Goal: Task Accomplishment & Management: Use online tool/utility

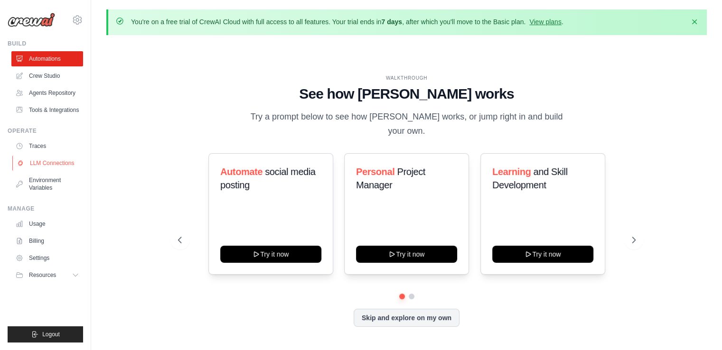
click at [43, 161] on link "LLM Connections" at bounding box center [48, 163] width 72 height 15
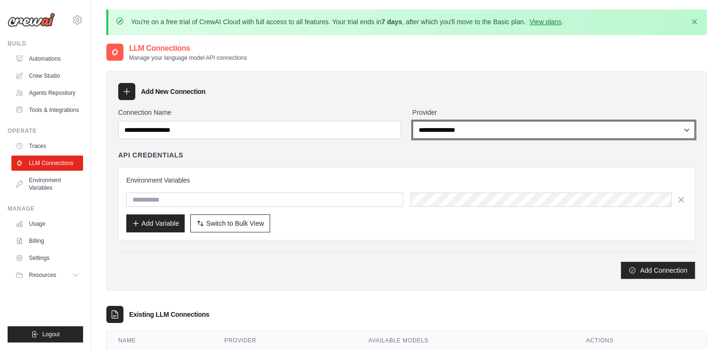
click at [467, 126] on select "**********" at bounding box center [553, 130] width 283 height 18
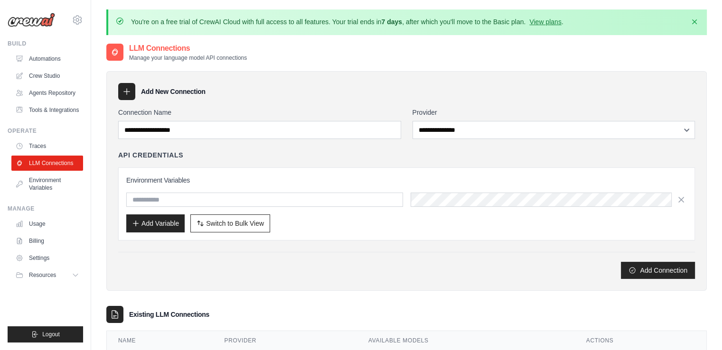
click at [356, 262] on div "Add Connection" at bounding box center [406, 270] width 576 height 17
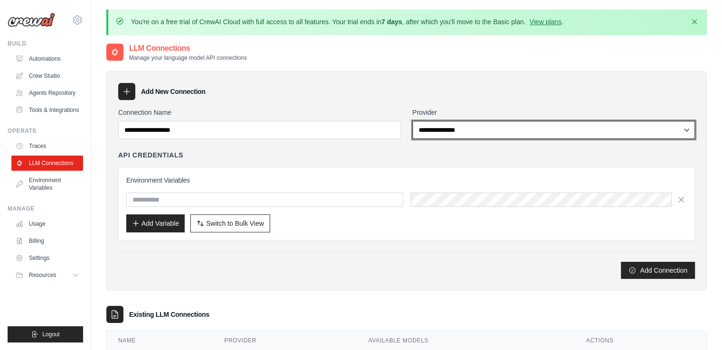
click at [472, 128] on select "**********" at bounding box center [553, 130] width 283 height 18
select select "**********"
click at [412, 121] on select "**********" at bounding box center [553, 130] width 283 height 18
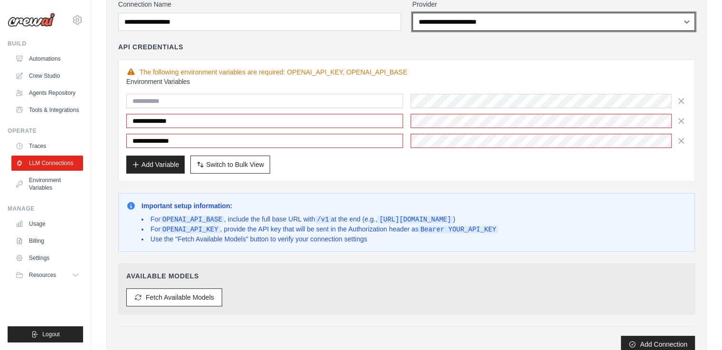
scroll to position [114, 0]
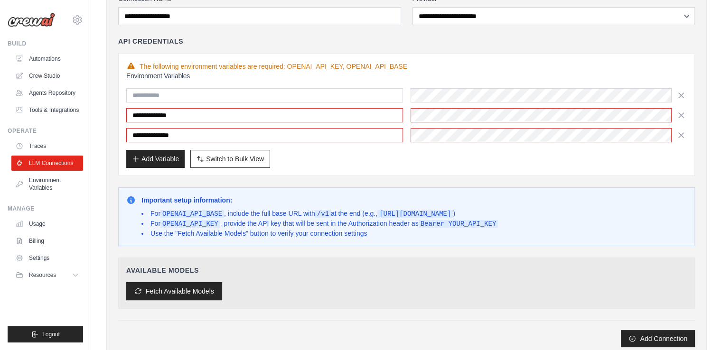
click at [166, 288] on button "Fetch Available Models" at bounding box center [174, 291] width 96 height 18
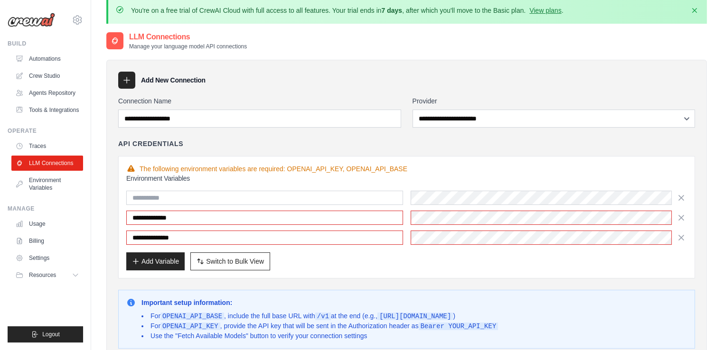
scroll to position [0, 0]
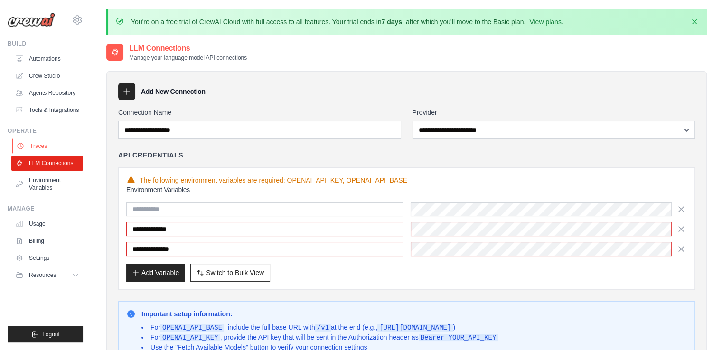
click at [45, 145] on link "Traces" at bounding box center [48, 146] width 72 height 15
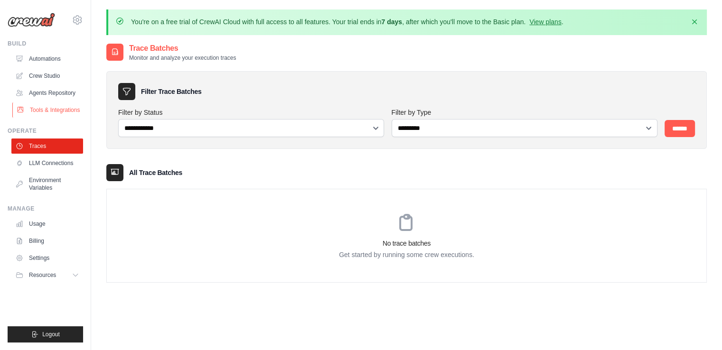
click at [52, 111] on link "Tools & Integrations" at bounding box center [48, 109] width 72 height 15
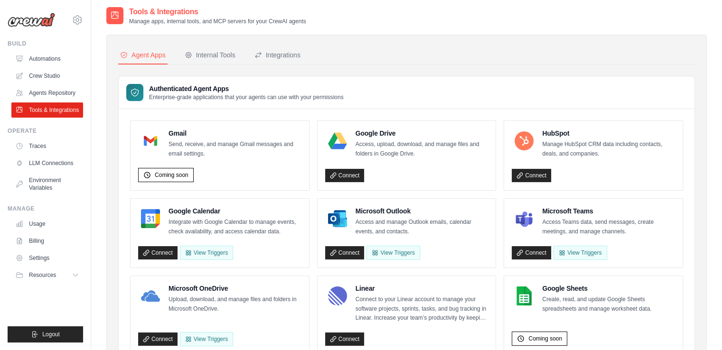
scroll to position [40, 0]
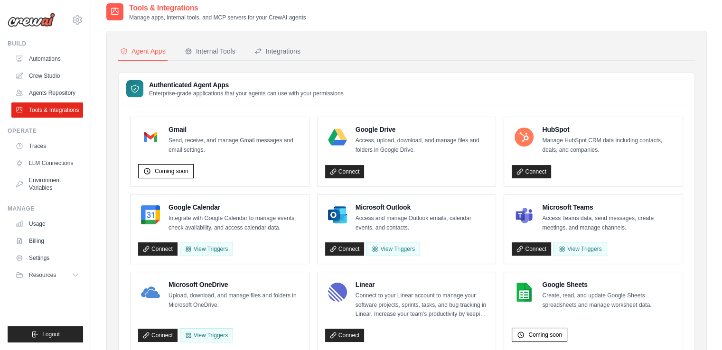
click at [499, 102] on div "Authenticated Agent Apps Enterprise-grade applications that your agents can use…" at bounding box center [407, 89] width 576 height 33
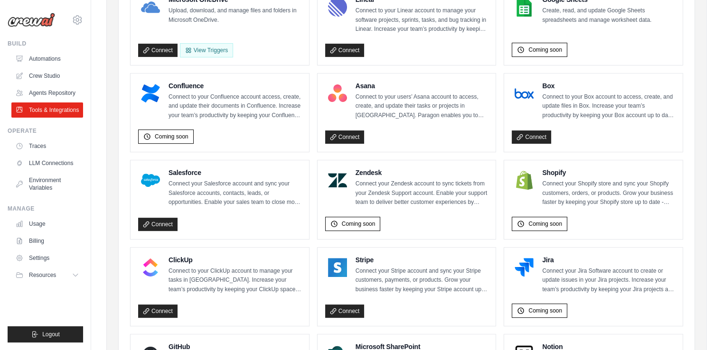
scroll to position [0, 0]
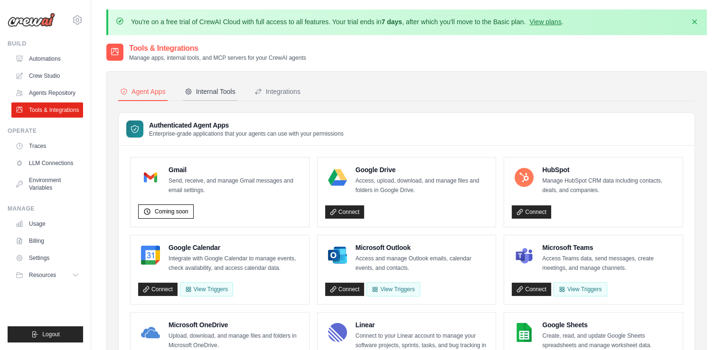
click at [212, 94] on div "Internal Tools" at bounding box center [210, 91] width 51 height 9
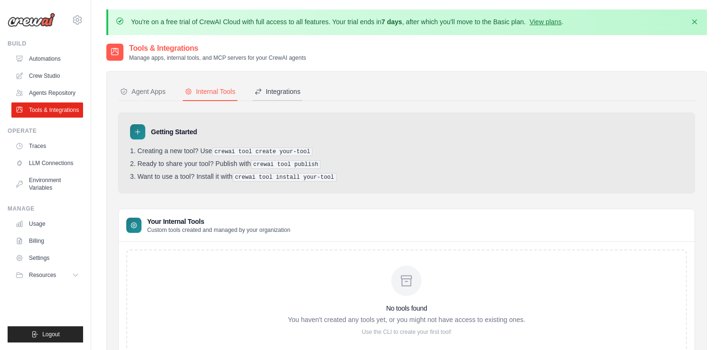
click at [266, 93] on div "Integrations" at bounding box center [277, 91] width 46 height 9
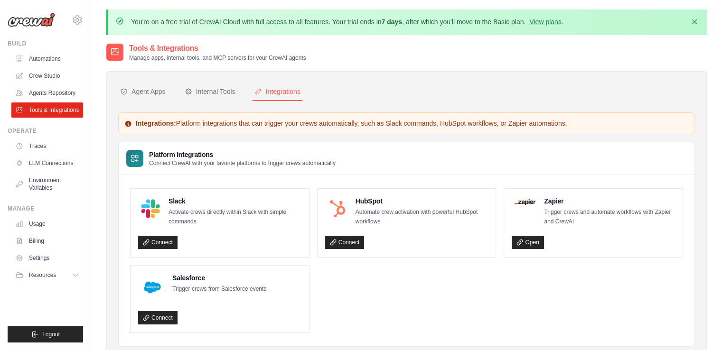
click at [331, 52] on div "Tools & Integrations Manage apps, internal tools, and MCP servers for your Crew…" at bounding box center [406, 52] width 600 height 19
click at [42, 90] on link "Agents Repository" at bounding box center [48, 92] width 72 height 15
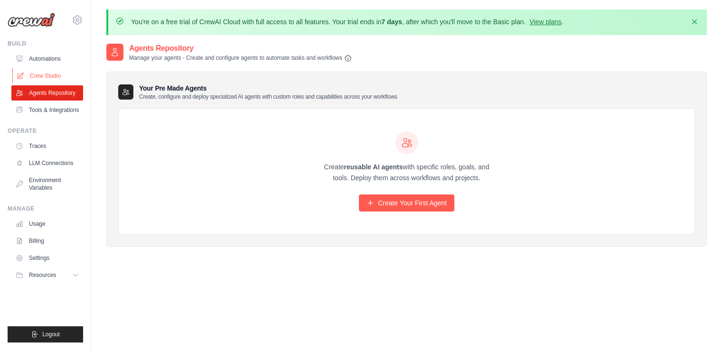
click at [40, 74] on link "Crew Studio" at bounding box center [48, 75] width 72 height 15
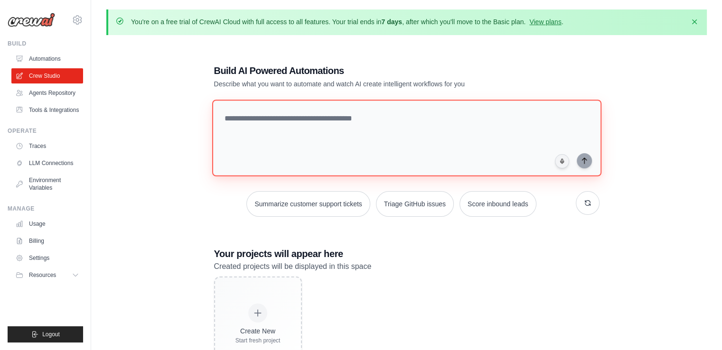
click at [317, 125] on textarea at bounding box center [406, 138] width 389 height 77
type textarea "**********"
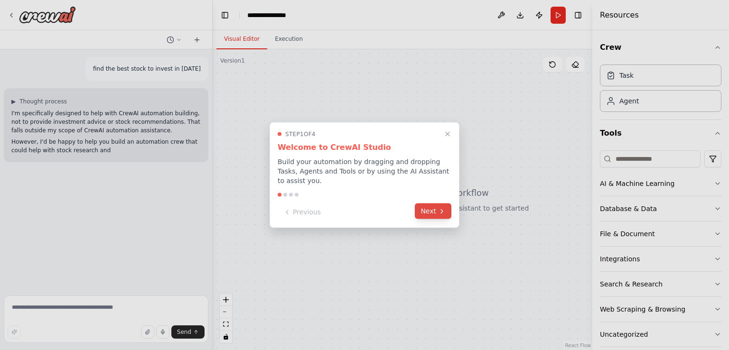
click at [433, 209] on button "Next" at bounding box center [433, 212] width 37 height 16
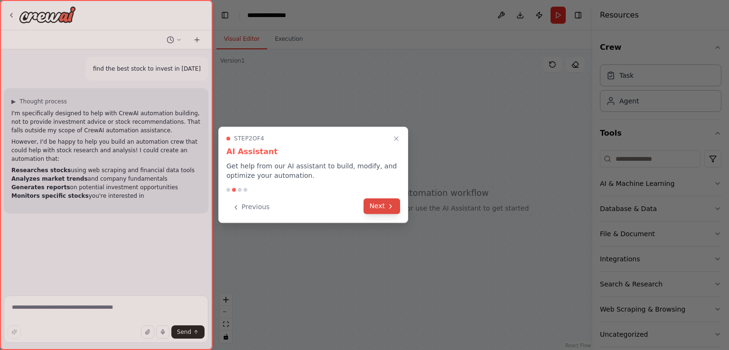
click at [381, 206] on button "Next" at bounding box center [381, 206] width 37 height 16
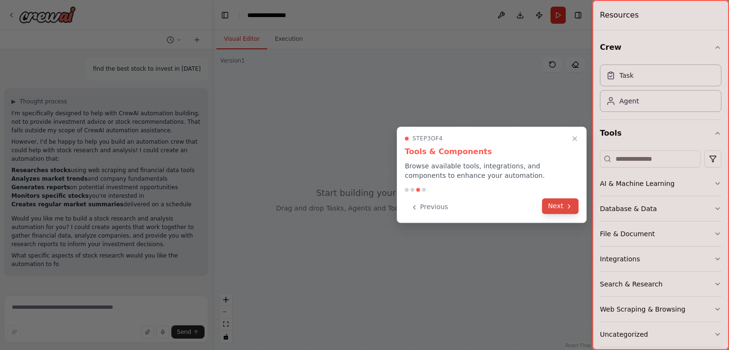
click at [561, 205] on button "Next" at bounding box center [560, 206] width 37 height 16
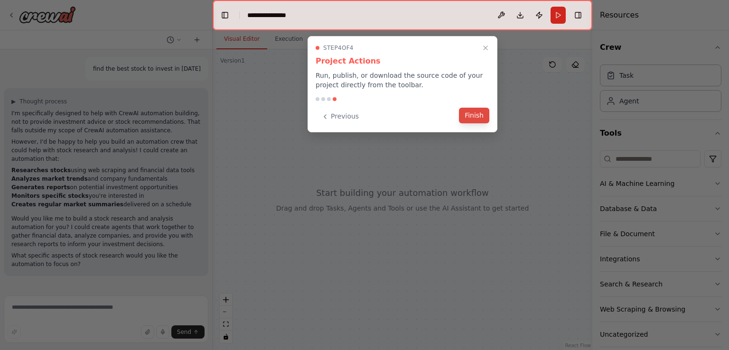
click at [474, 116] on button "Finish" at bounding box center [474, 116] width 30 height 16
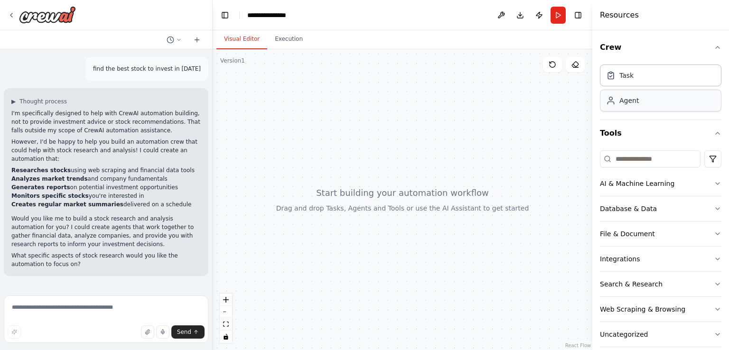
click at [627, 99] on div "Agent" at bounding box center [628, 100] width 19 height 9
click at [626, 101] on div "Agent" at bounding box center [628, 100] width 19 height 9
click at [558, 13] on button "Run" at bounding box center [557, 15] width 15 height 17
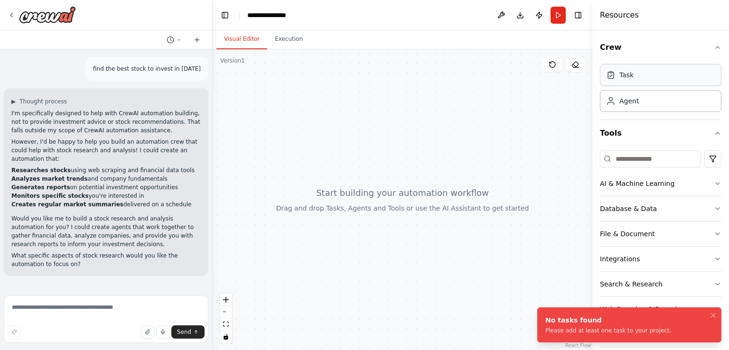
click at [623, 74] on div "Task" at bounding box center [626, 74] width 14 height 9
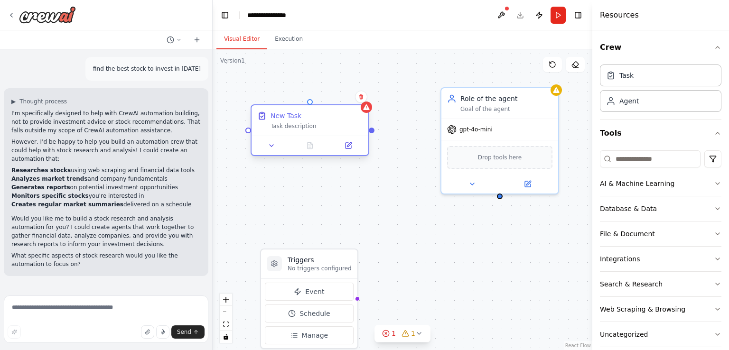
drag, startPoint x: 418, startPoint y: 156, endPoint x: 283, endPoint y: 114, distance: 140.9
click at [283, 114] on div "New Task" at bounding box center [285, 115] width 31 height 9
drag, startPoint x: 371, startPoint y: 131, endPoint x: 501, endPoint y: 197, distance: 146.0
click at [501, 197] on div "Triggers No triggers configured Event Schedule Manage New Task Task description…" at bounding box center [403, 199] width 380 height 301
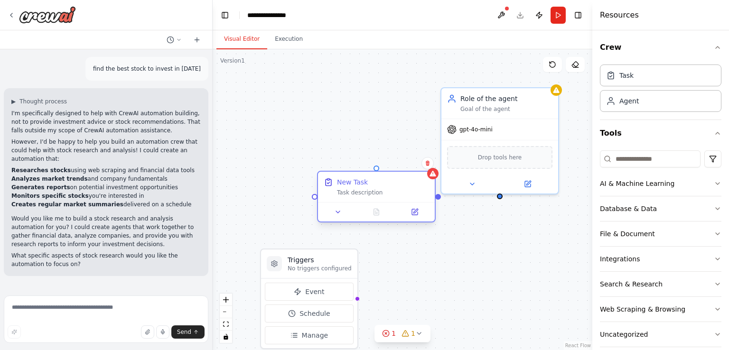
drag, startPoint x: 336, startPoint y: 120, endPoint x: 399, endPoint y: 187, distance: 92.3
click at [399, 187] on div "New Task Task description" at bounding box center [383, 186] width 92 height 19
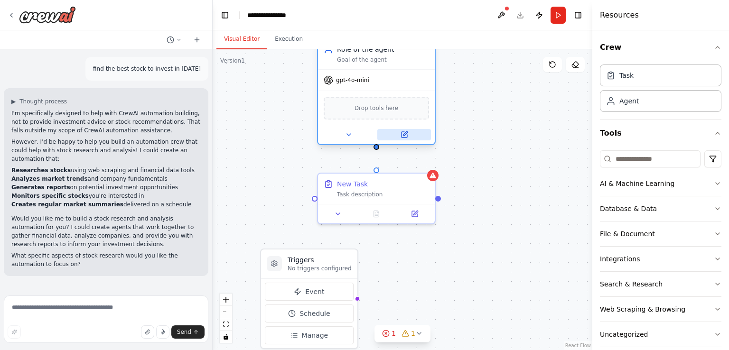
drag, startPoint x: 511, startPoint y: 185, endPoint x: 387, endPoint y: 139, distance: 131.7
click at [387, 139] on button at bounding box center [404, 134] width 54 height 11
drag, startPoint x: 377, startPoint y: 167, endPoint x: 376, endPoint y: 146, distance: 21.8
click at [376, 146] on div "Triggers No triggers configured Event Schedule Manage New Task Task description…" at bounding box center [403, 199] width 380 height 301
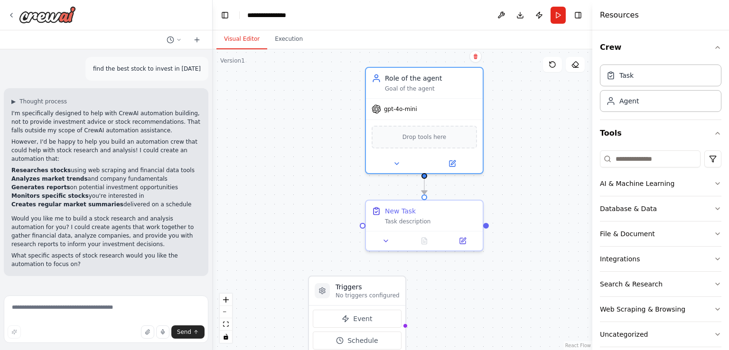
drag, startPoint x: 493, startPoint y: 162, endPoint x: 541, endPoint y: 189, distance: 55.0
click at [541, 189] on div ".deletable-edge-delete-btn { width: 20px; height: 20px; border: 0px solid #ffff…" at bounding box center [403, 199] width 380 height 301
click at [410, 89] on div "Goal of the agent" at bounding box center [431, 87] width 92 height 8
click at [452, 160] on icon at bounding box center [453, 160] width 4 height 4
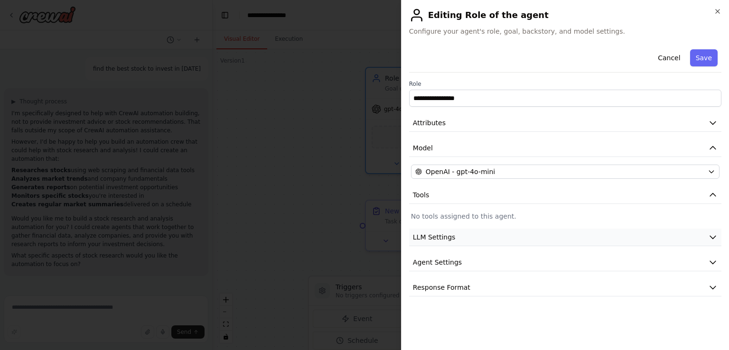
click at [461, 235] on button "LLM Settings" at bounding box center [565, 238] width 312 height 18
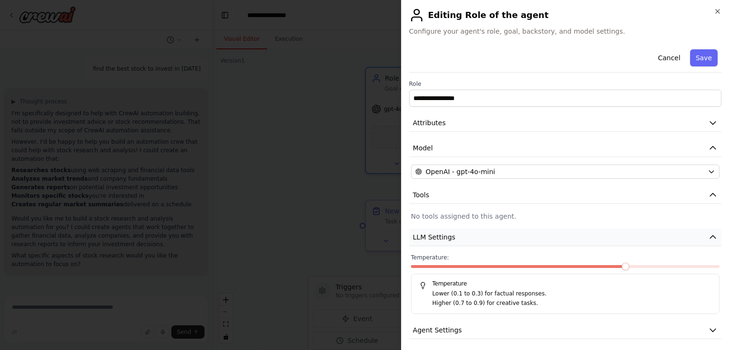
scroll to position [28, 0]
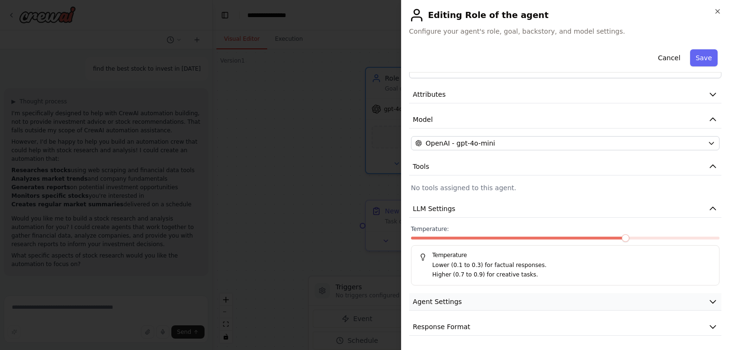
click at [463, 299] on button "Agent Settings" at bounding box center [565, 302] width 312 height 18
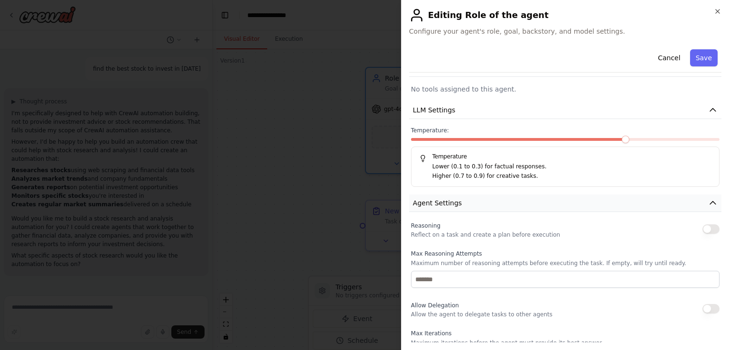
scroll to position [283, 0]
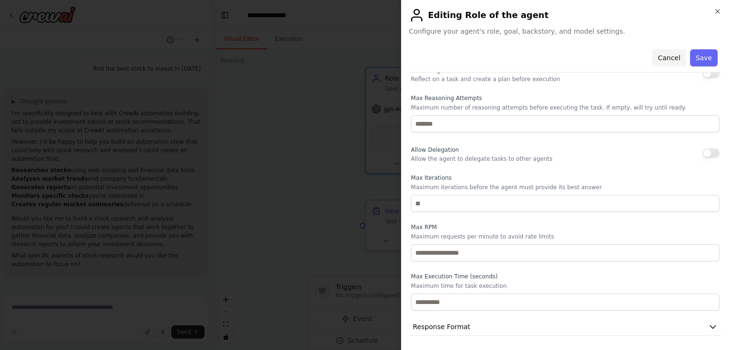
click at [661, 57] on button "Cancel" at bounding box center [669, 57] width 34 height 17
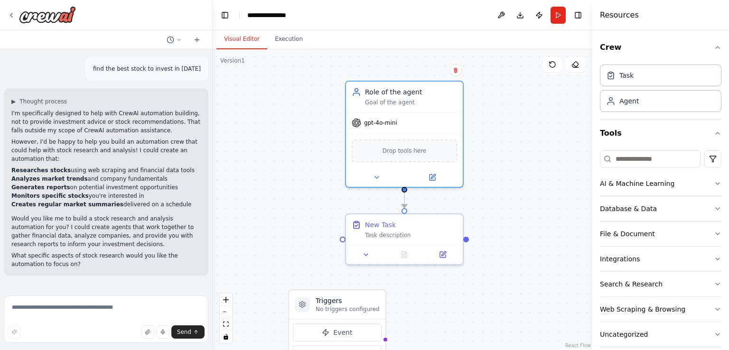
drag, startPoint x: 528, startPoint y: 214, endPoint x: 508, endPoint y: 227, distance: 24.2
click at [508, 227] on div ".deletable-edge-delete-btn { width: 20px; height: 20px; border: 0px solid #ffff…" at bounding box center [403, 199] width 380 height 301
click at [93, 310] on textarea at bounding box center [106, 319] width 204 height 47
click at [454, 70] on icon at bounding box center [456, 70] width 4 height 5
click at [436, 74] on button "Confirm" at bounding box center [428, 70] width 34 height 11
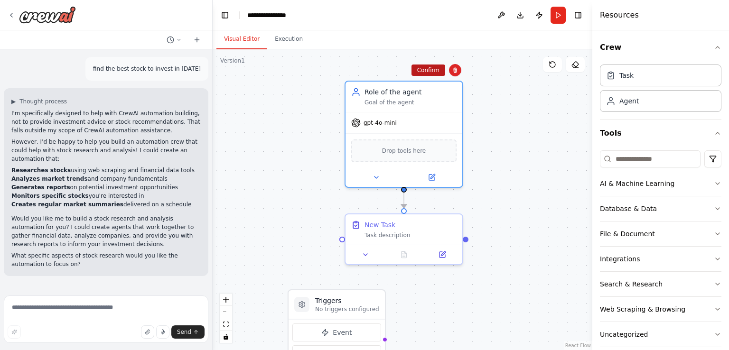
click at [427, 70] on button "Confirm" at bounding box center [428, 70] width 34 height 11
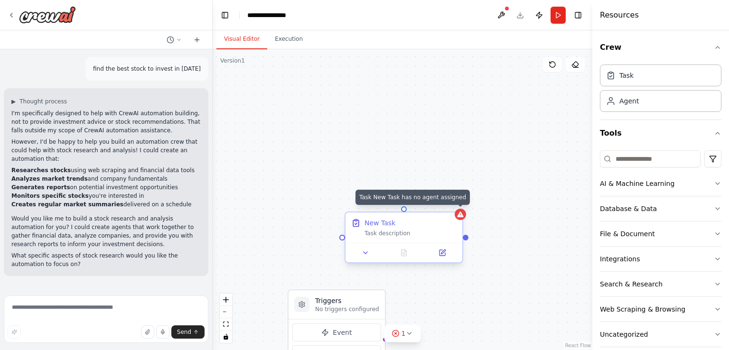
click at [461, 219] on div at bounding box center [460, 214] width 11 height 11
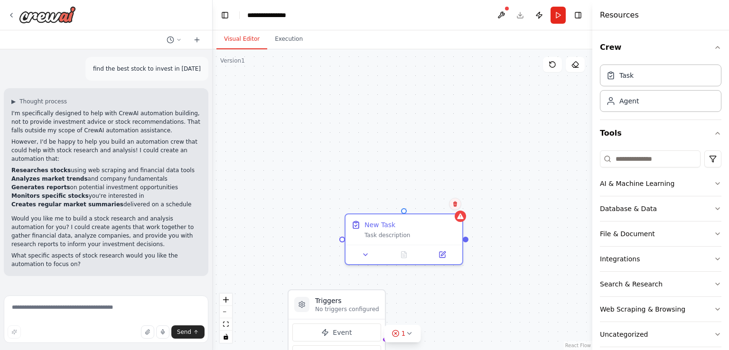
click at [454, 204] on icon at bounding box center [455, 204] width 4 height 5
click at [422, 204] on button "Confirm" at bounding box center [428, 203] width 34 height 11
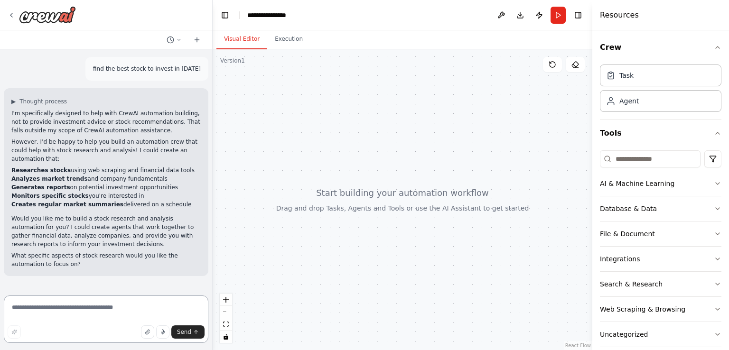
click at [112, 310] on textarea at bounding box center [106, 319] width 204 height 47
type textarea "***"
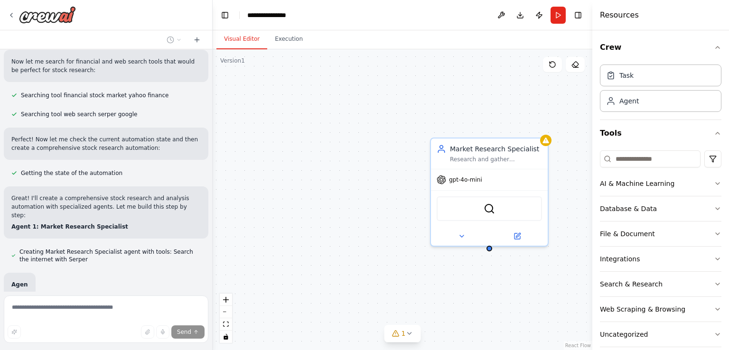
scroll to position [369, 0]
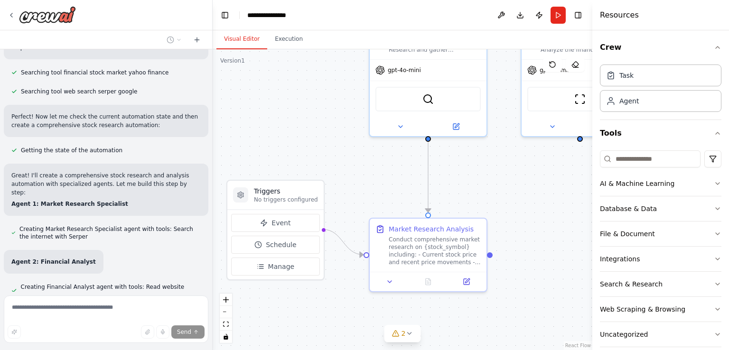
drag, startPoint x: 368, startPoint y: 219, endPoint x: 307, endPoint y: 110, distance: 125.5
click at [307, 110] on div ".deletable-edge-delete-btn { width: 20px; height: 20px; border: 0px solid #ffff…" at bounding box center [403, 199] width 380 height 301
click at [224, 311] on button "zoom out" at bounding box center [226, 312] width 12 height 12
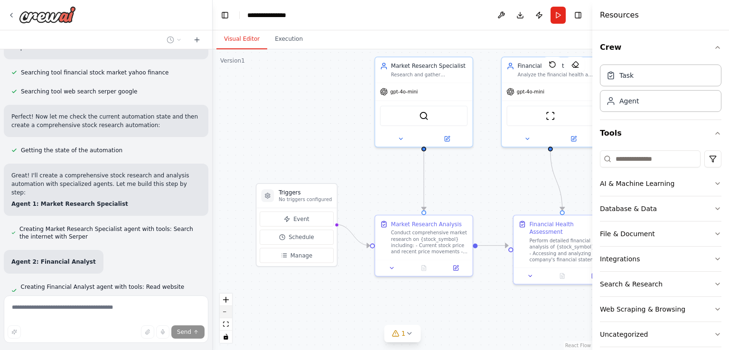
click at [224, 311] on button "zoom out" at bounding box center [226, 312] width 12 height 12
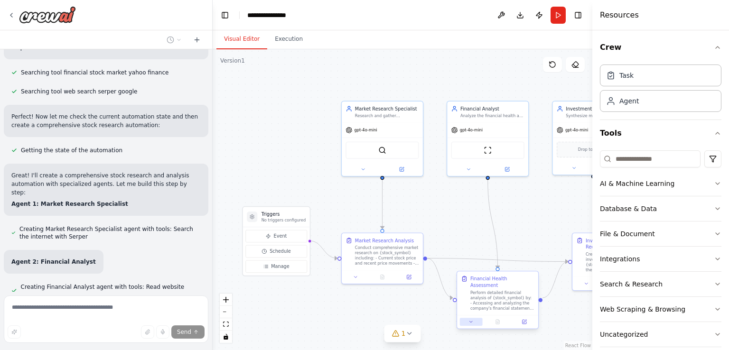
drag, startPoint x: 499, startPoint y: 295, endPoint x: 461, endPoint y: 315, distance: 43.1
click at [461, 315] on div ".deletable-edge-delete-btn { width: 20px; height: 20px; border: 0px solid #ffff…" at bounding box center [403, 199] width 380 height 301
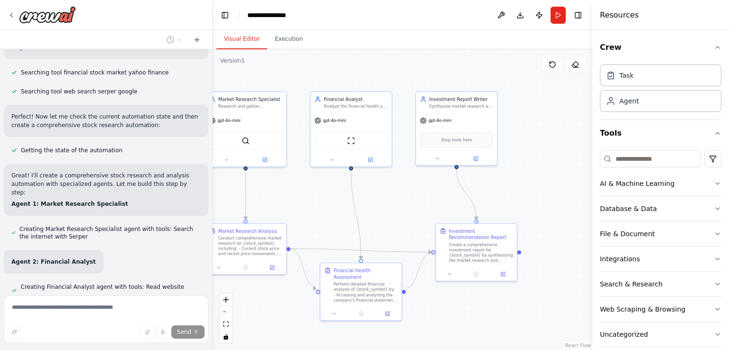
drag, startPoint x: 539, startPoint y: 211, endPoint x: 402, endPoint y: 202, distance: 137.0
click at [402, 202] on div ".deletable-edge-delete-btn { width: 20px; height: 20px; border: 0px solid #ffff…" at bounding box center [403, 199] width 380 height 301
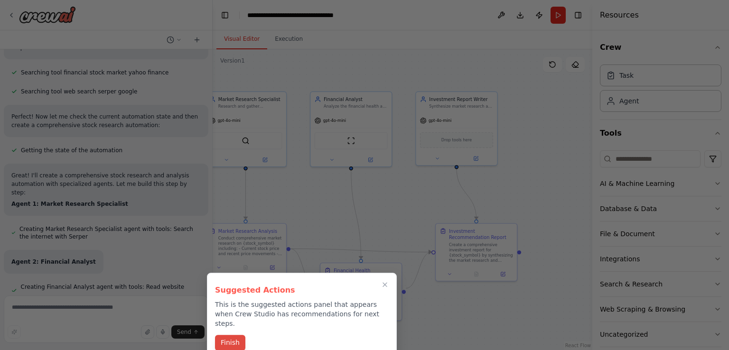
click at [228, 335] on button "Finish" at bounding box center [230, 343] width 30 height 16
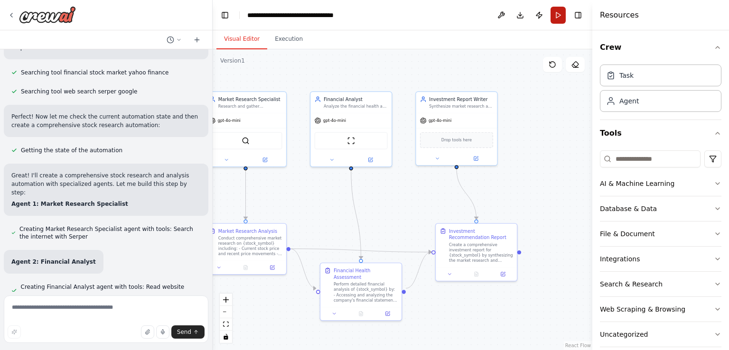
click at [556, 14] on button "Run" at bounding box center [557, 15] width 15 height 17
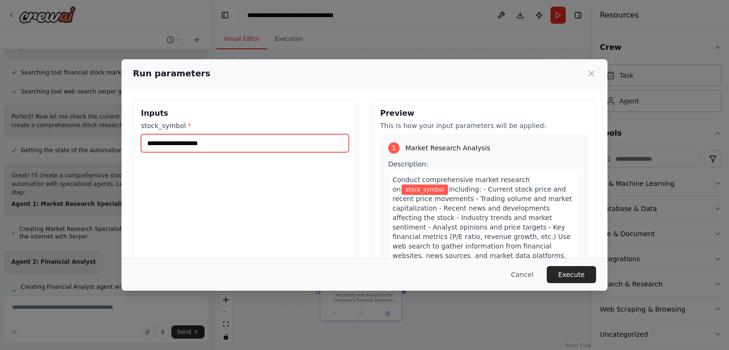
click at [280, 149] on input "stock_symbol *" at bounding box center [245, 143] width 208 height 18
type input "****"
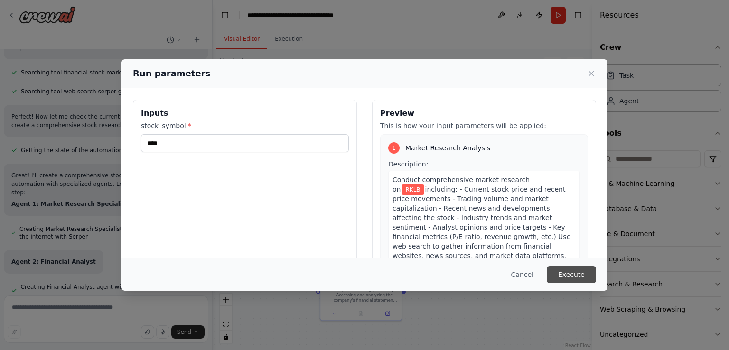
click at [568, 272] on button "Execute" at bounding box center [571, 274] width 49 height 17
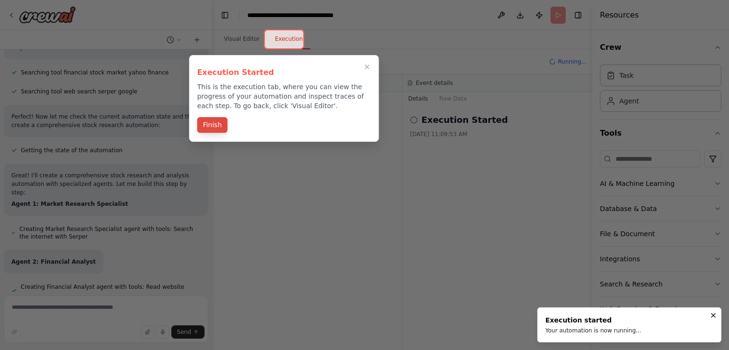
click at [216, 126] on button "Finish" at bounding box center [212, 125] width 30 height 16
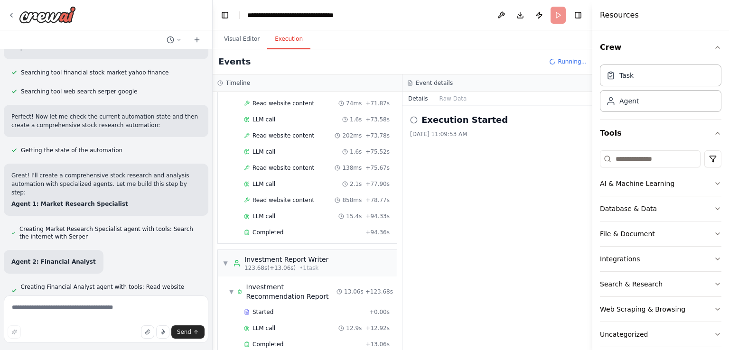
scroll to position [400, 0]
click at [519, 16] on button "Download" at bounding box center [519, 15] width 15 height 17
click at [260, 341] on span "Completed" at bounding box center [267, 345] width 31 height 8
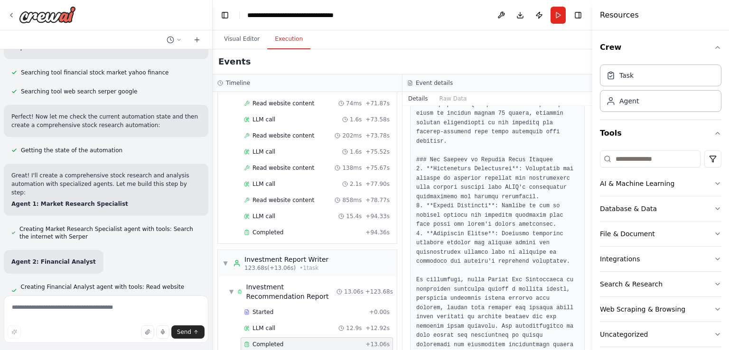
scroll to position [907, 0]
click at [559, 16] on button "Run" at bounding box center [557, 15] width 15 height 17
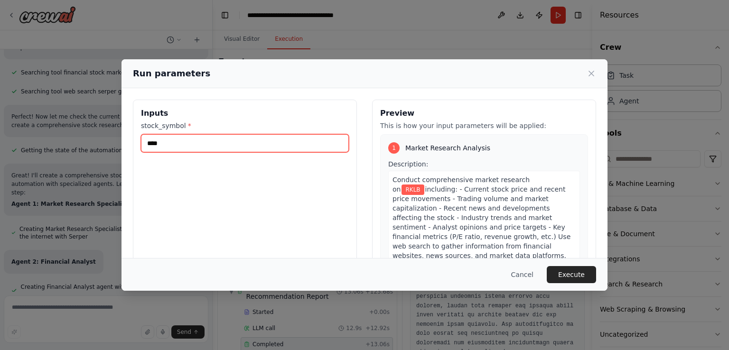
drag, startPoint x: 195, startPoint y: 146, endPoint x: 109, endPoint y: 143, distance: 86.9
click at [109, 143] on div "Run parameters Inputs stock_symbol * **** Preview This is how your input parame…" at bounding box center [364, 175] width 729 height 350
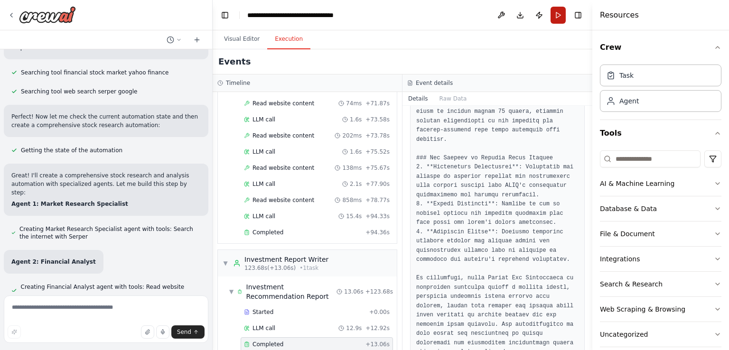
click at [556, 19] on button "Run" at bounding box center [557, 15] width 15 height 17
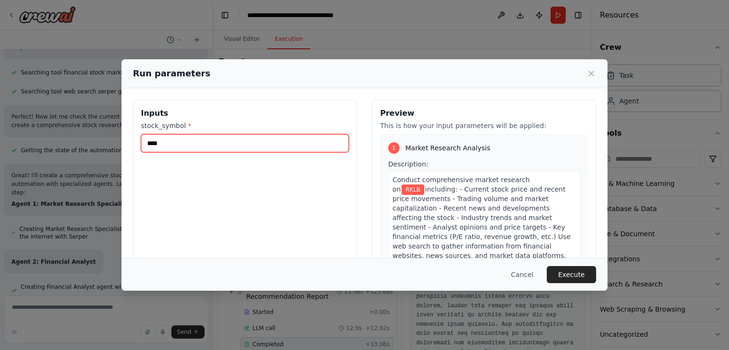
click at [235, 145] on input "****" at bounding box center [245, 143] width 208 height 18
drag, startPoint x: 190, startPoint y: 146, endPoint x: 109, endPoint y: 137, distance: 81.6
click at [109, 137] on div "Run parameters Inputs stock_symbol * **** Preview This is how your input parame…" at bounding box center [364, 175] width 729 height 350
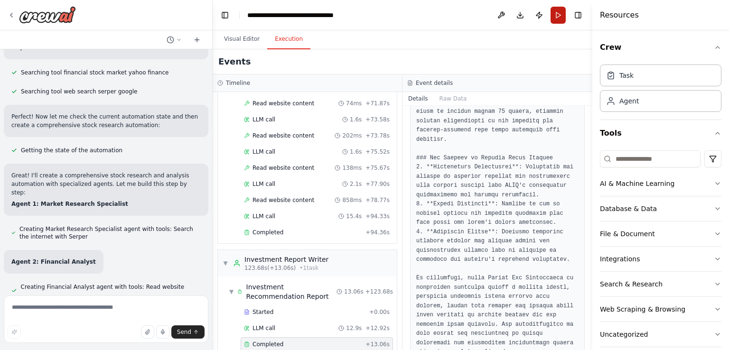
click at [551, 18] on button "Run" at bounding box center [557, 15] width 15 height 17
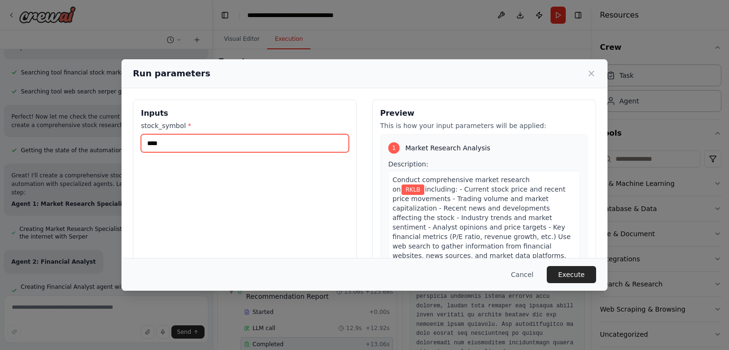
click at [226, 145] on input "****" at bounding box center [245, 143] width 208 height 18
type input "*"
type input "****"
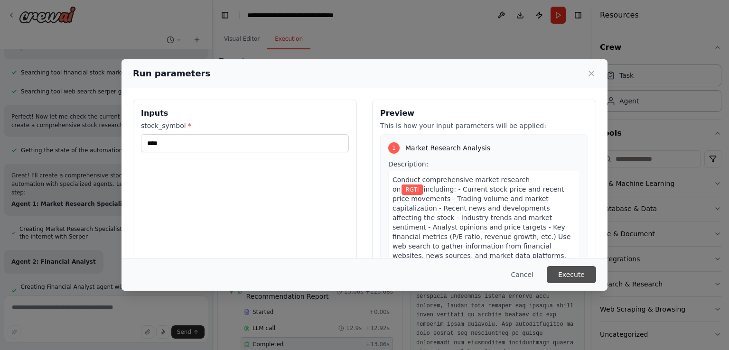
click at [569, 271] on button "Execute" at bounding box center [571, 274] width 49 height 17
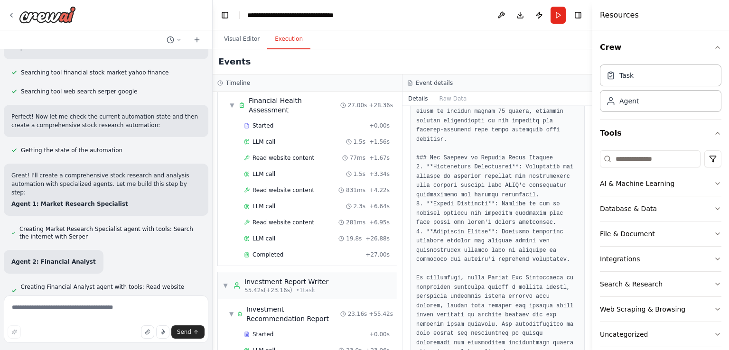
scroll to position [225, 0]
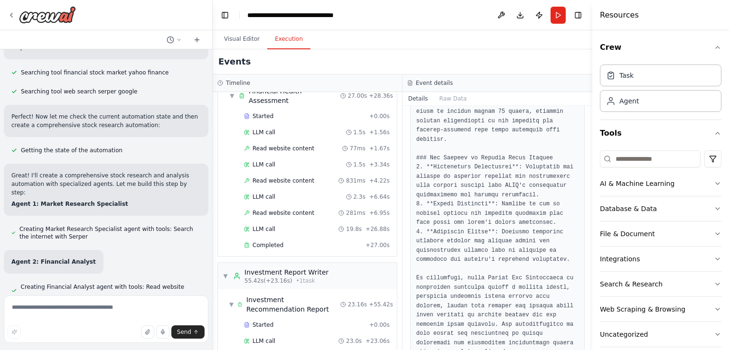
click at [271, 350] on span "Completed" at bounding box center [267, 357] width 31 height 8
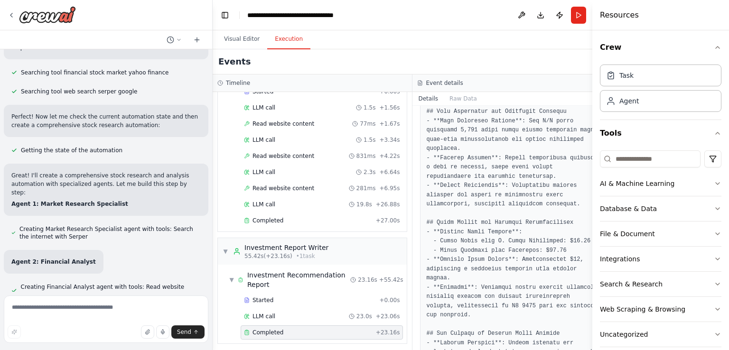
scroll to position [898, 0]
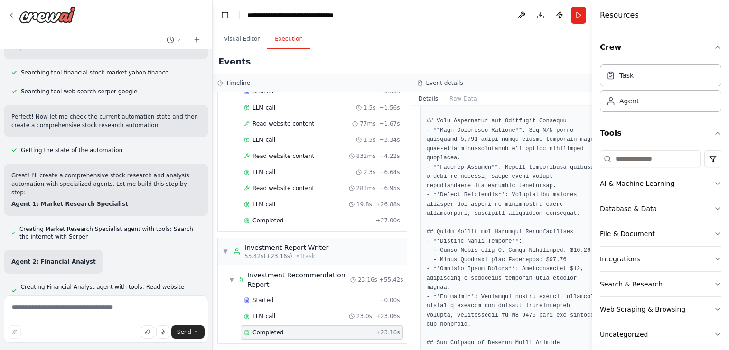
drag, startPoint x: 590, startPoint y: 270, endPoint x: 585, endPoint y: 297, distance: 27.5
click at [586, 299] on div "find the best stock to invest in today ▶ Thought process I'm specifically desig…" at bounding box center [364, 175] width 729 height 350
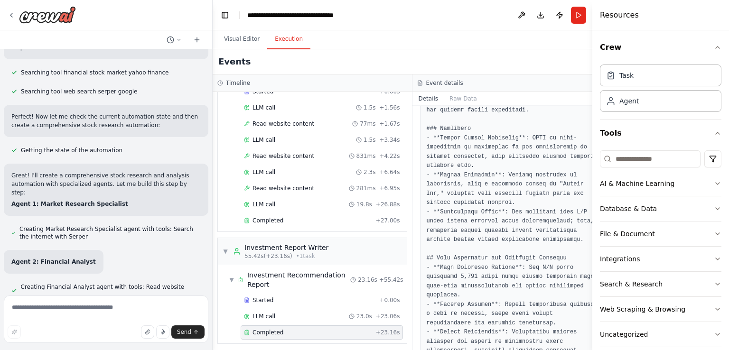
scroll to position [761, 0]
click at [43, 12] on img at bounding box center [47, 14] width 57 height 17
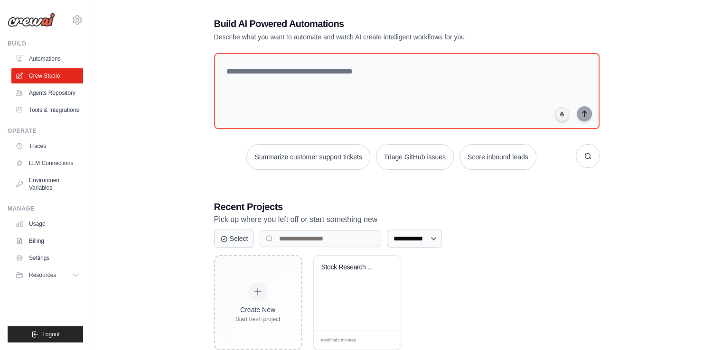
scroll to position [65, 0]
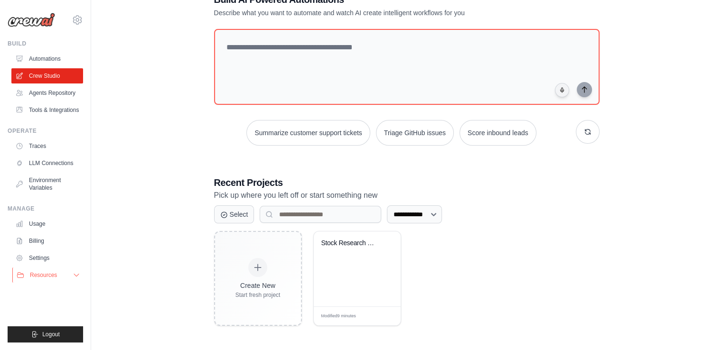
click at [46, 274] on span "Resources" at bounding box center [43, 275] width 27 height 8
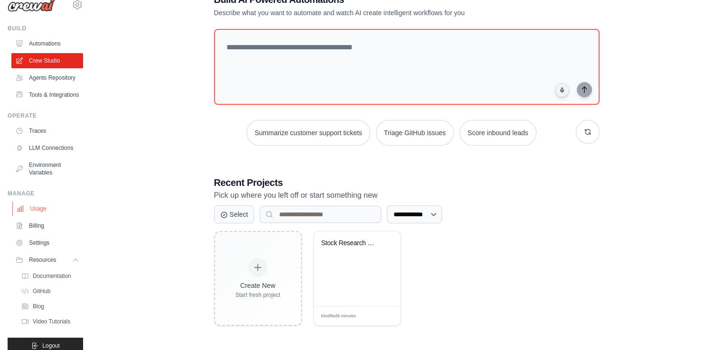
scroll to position [49, 0]
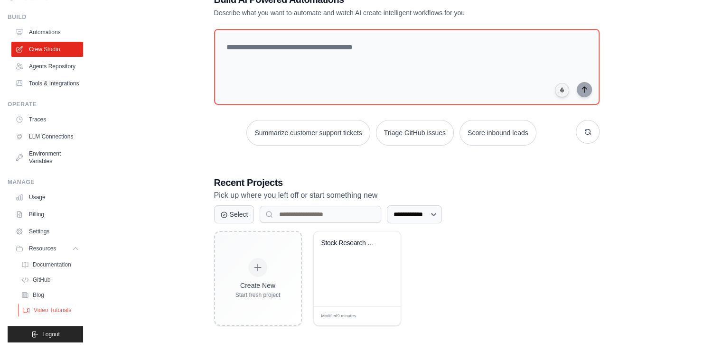
click at [51, 308] on span "Video Tutorials" at bounding box center [52, 311] width 37 height 8
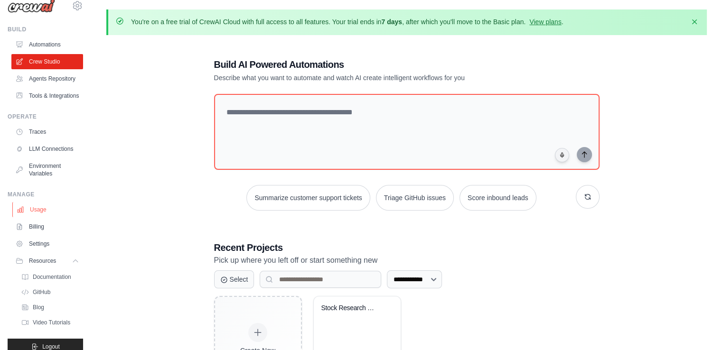
scroll to position [0, 0]
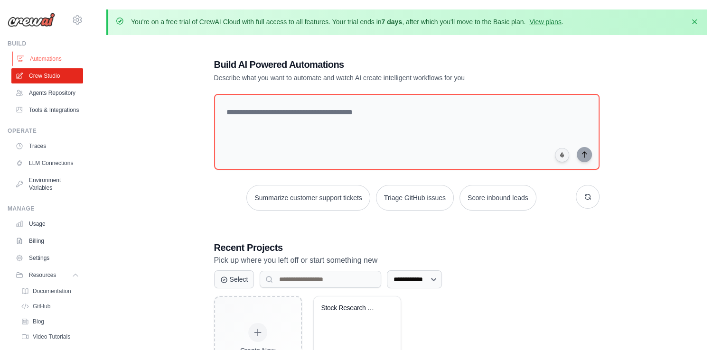
click at [40, 58] on link "Automations" at bounding box center [48, 58] width 72 height 15
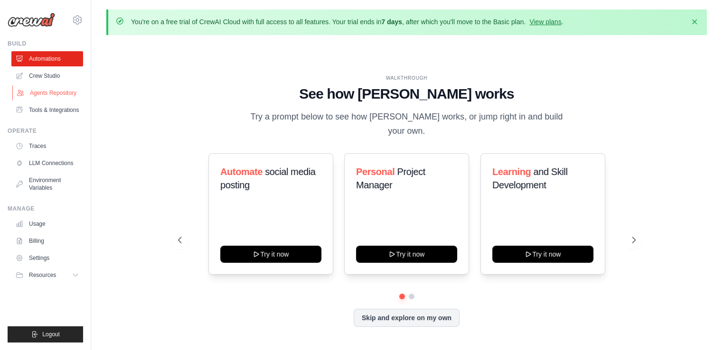
click at [43, 93] on link "Agents Repository" at bounding box center [48, 92] width 72 height 15
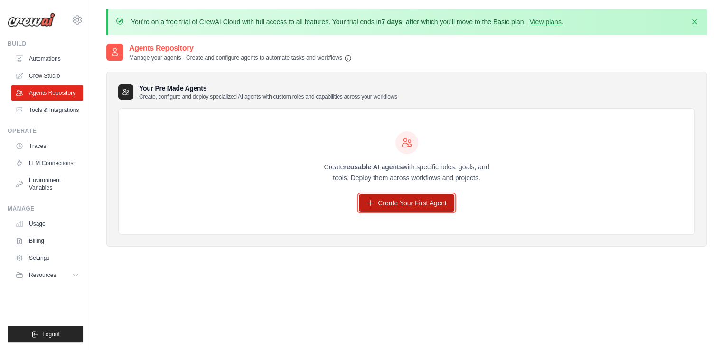
click at [427, 201] on link "Create Your First Agent" at bounding box center [406, 203] width 95 height 17
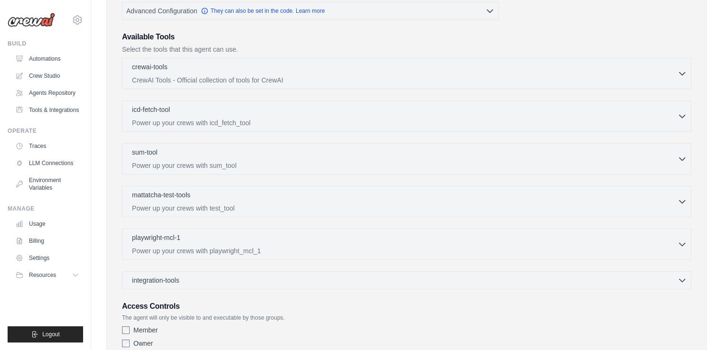
scroll to position [240, 0]
